Goal: Use online tool/utility: Utilize a website feature to perform a specific function

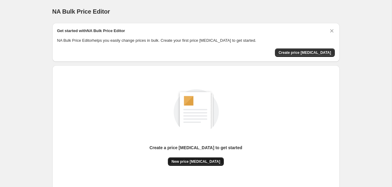
click at [190, 160] on span "New price [MEDICAL_DATA]" at bounding box center [195, 161] width 49 height 5
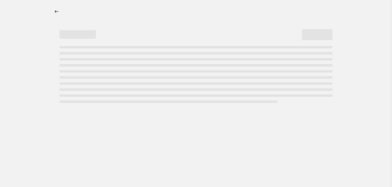
select select "percentage"
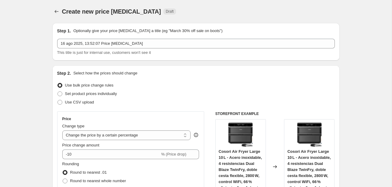
scroll to position [96, 0]
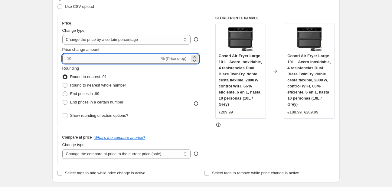
click at [107, 56] on input "-10" at bounding box center [111, 59] width 98 height 10
type input "-1"
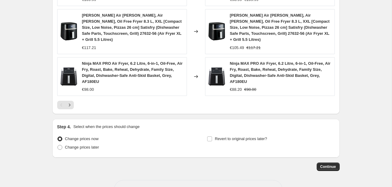
scroll to position [487, 0]
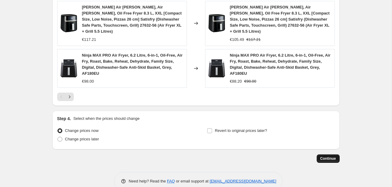
type input "-30"
click at [322, 156] on span "Continue" at bounding box center [328, 158] width 16 height 5
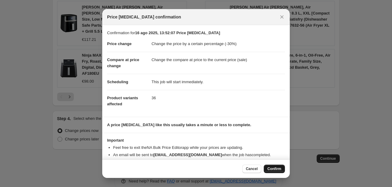
click at [275, 168] on span "Confirm" at bounding box center [274, 168] width 14 height 5
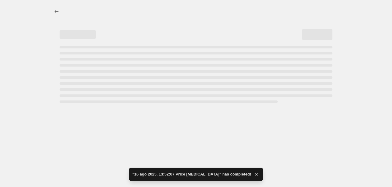
select select "percentage"
